Goal: Find specific page/section: Find specific page/section

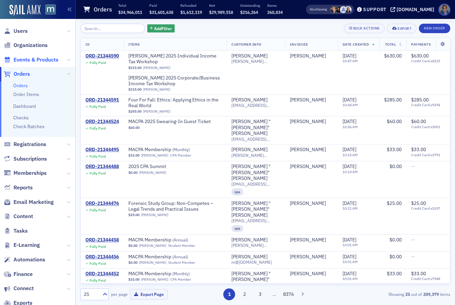
click at [23, 59] on span "Events & Products" at bounding box center [36, 59] width 45 height 7
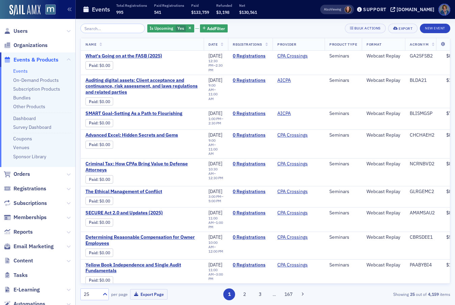
click at [104, 30] on input "search" at bounding box center [112, 28] width 65 height 9
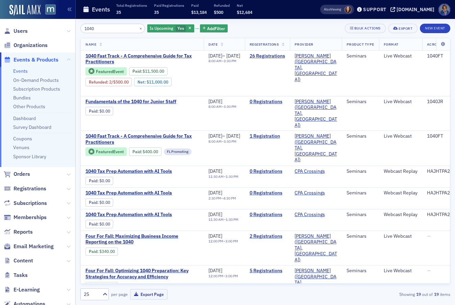
type input "1040"
